Goal: Transaction & Acquisition: Book appointment/travel/reservation

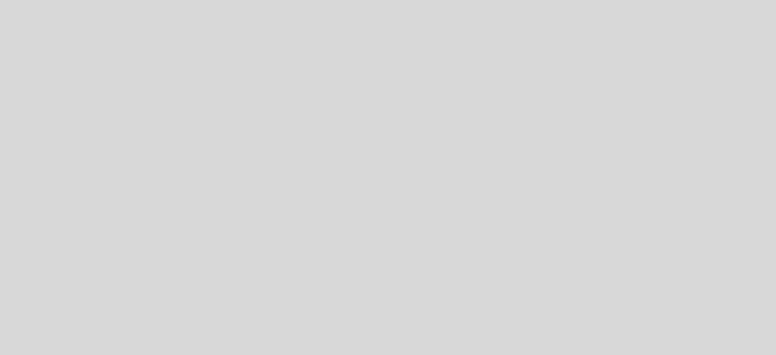
select select "es"
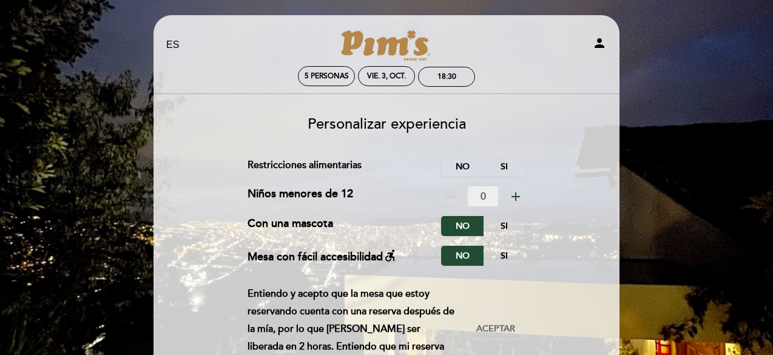
click at [513, 195] on icon "add" at bounding box center [515, 196] width 15 height 15
click at [515, 167] on label "Si" at bounding box center [504, 166] width 42 height 20
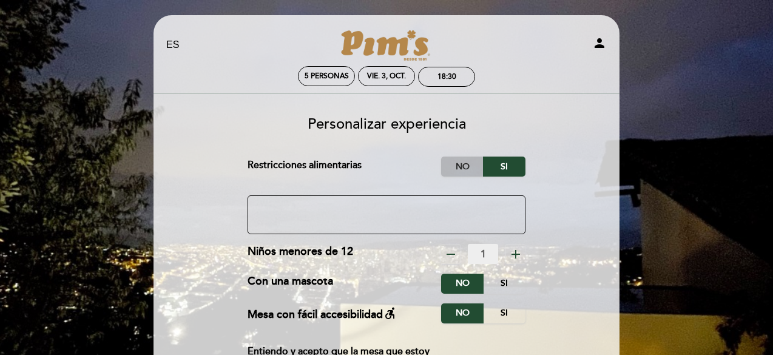
click at [468, 160] on label "No" at bounding box center [462, 166] width 42 height 20
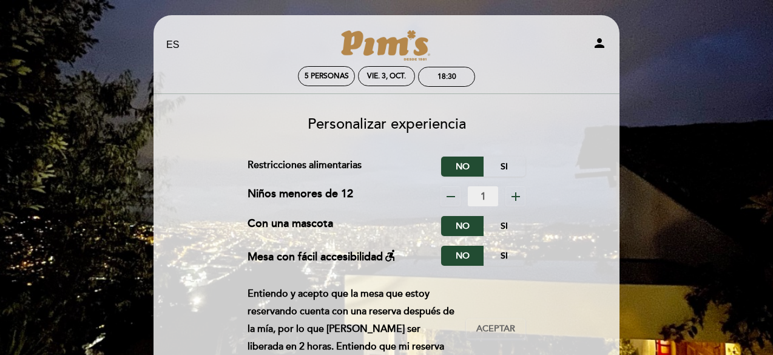
click at [602, 42] on icon "person" at bounding box center [599, 43] width 15 height 15
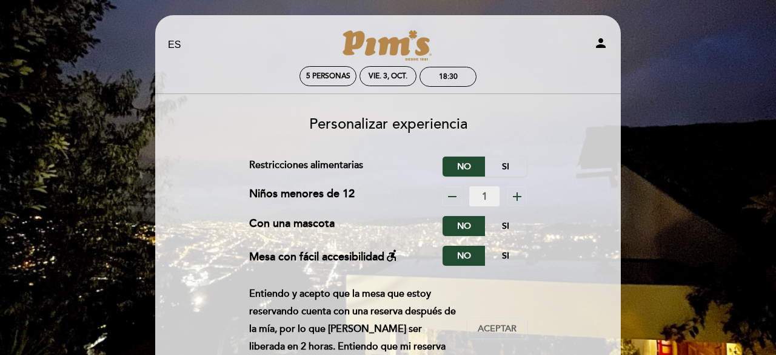
select select "es"
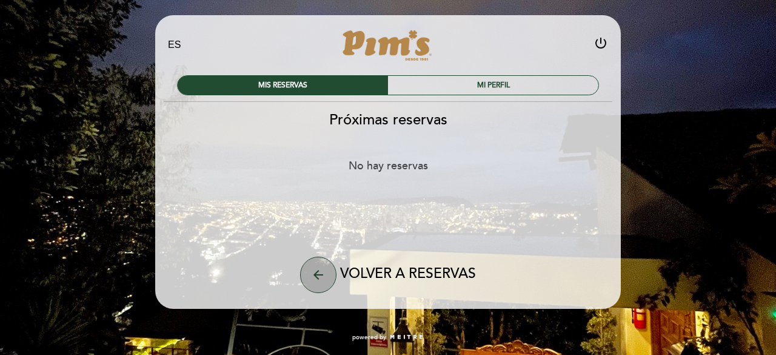
click at [309, 282] on button "arrow_back" at bounding box center [318, 275] width 36 height 36
select select "es"
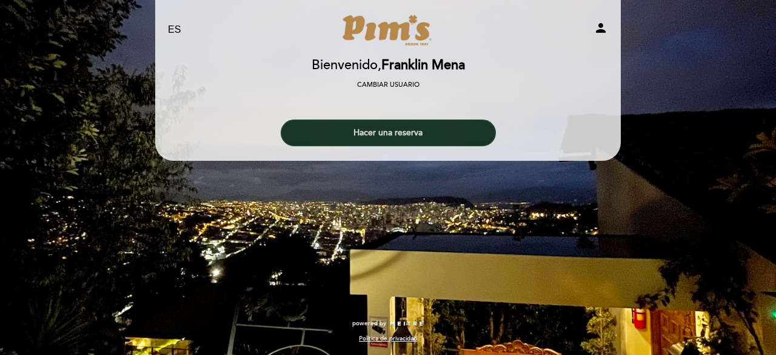
click at [375, 129] on button "Hacer una reserva" at bounding box center [388, 132] width 215 height 27
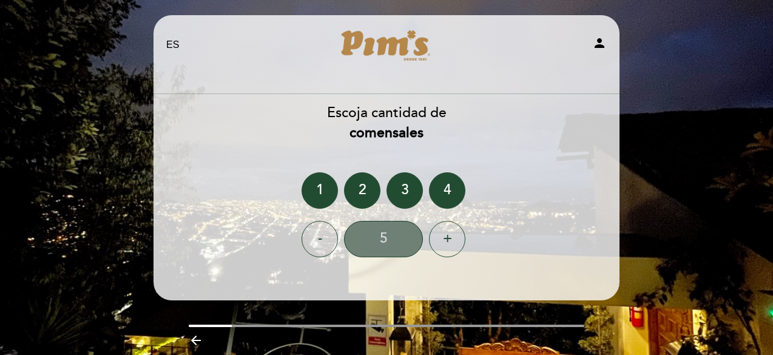
click at [377, 234] on div "5" at bounding box center [383, 239] width 79 height 36
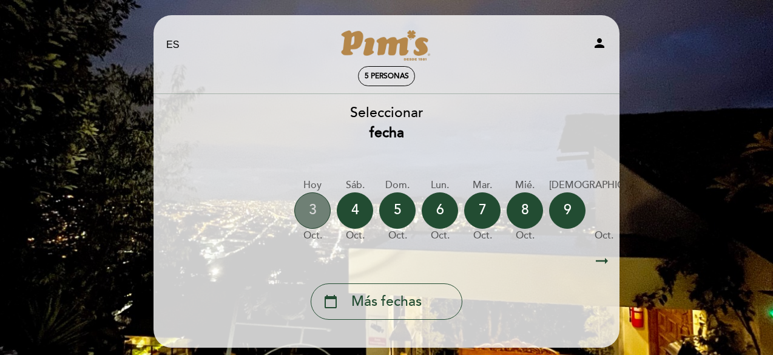
click at [312, 214] on div "3" at bounding box center [312, 210] width 36 height 36
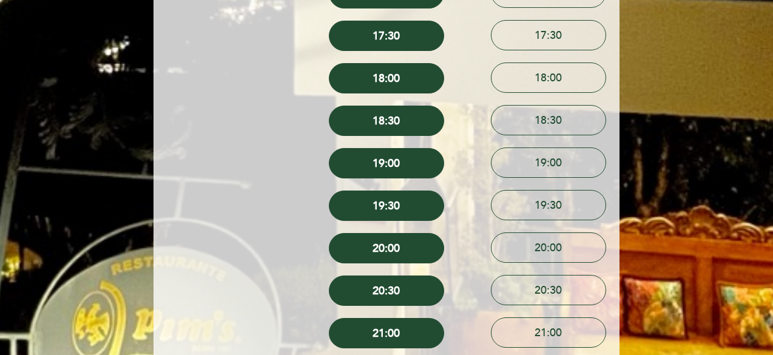
scroll to position [600, 0]
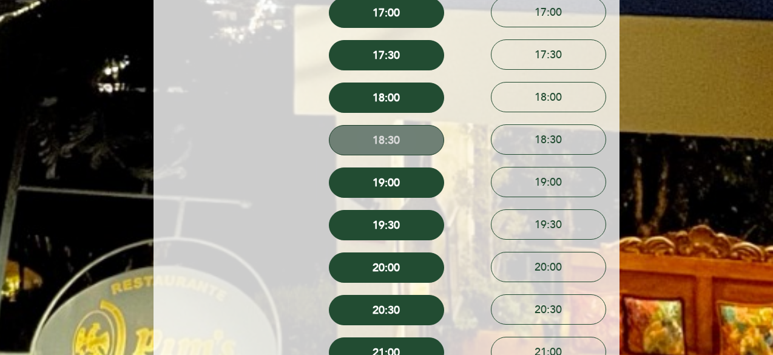
click at [377, 143] on button "18:30" at bounding box center [386, 140] width 115 height 30
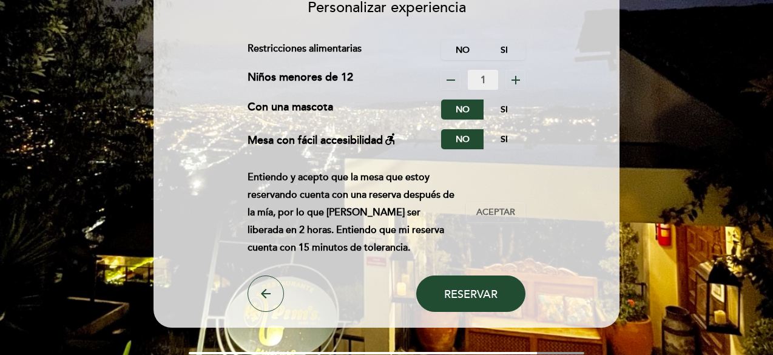
scroll to position [121, 0]
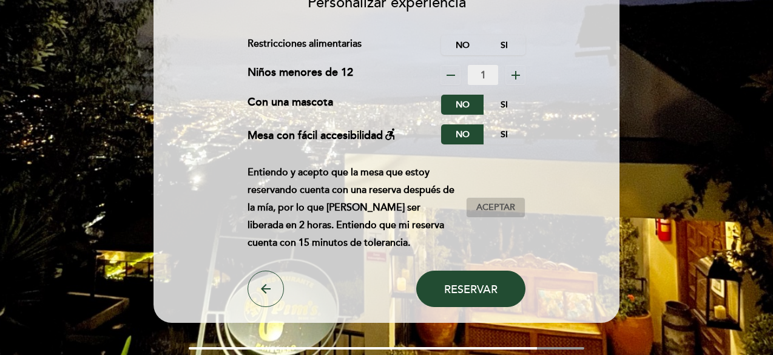
click at [477, 205] on span "Aceptar" at bounding box center [495, 207] width 39 height 13
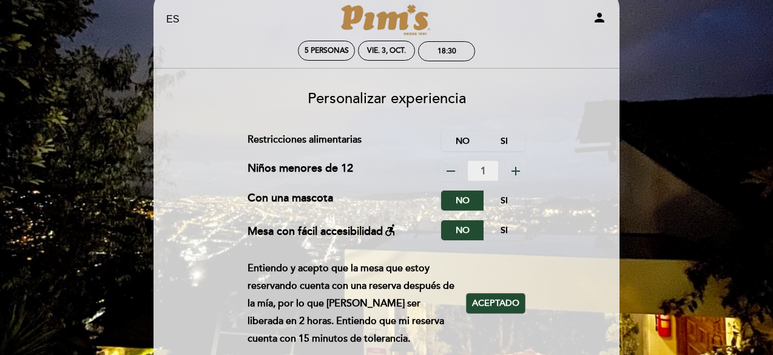
scroll to position [0, 0]
